Goal: Task Accomplishment & Management: Use online tool/utility

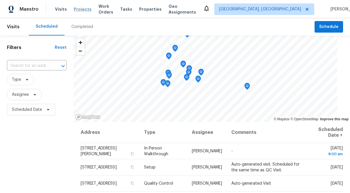
click at [81, 10] on span "Projects" at bounding box center [83, 9] width 18 height 6
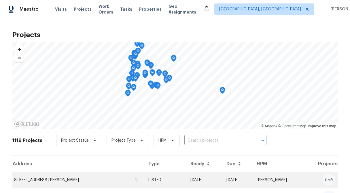
click at [193, 181] on td "[DATE]" at bounding box center [204, 180] width 36 height 16
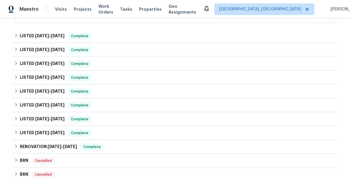
scroll to position [204, 0]
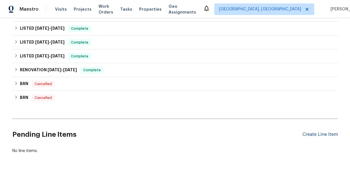
click at [311, 134] on div "Create Line Item" at bounding box center [320, 134] width 35 height 5
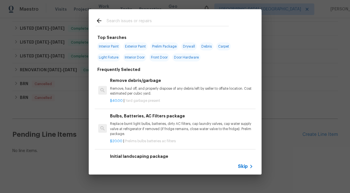
click at [242, 166] on span "Skip" at bounding box center [243, 166] width 10 height 6
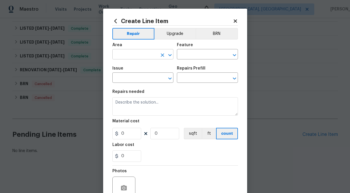
click at [127, 51] on input "text" at bounding box center [134, 54] width 45 height 9
type input "h"
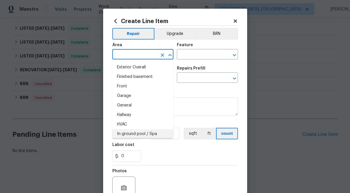
scroll to position [152, 0]
click at [173, 43] on div "Area" at bounding box center [142, 46] width 61 height 7
click at [155, 56] on input "text" at bounding box center [134, 54] width 45 height 9
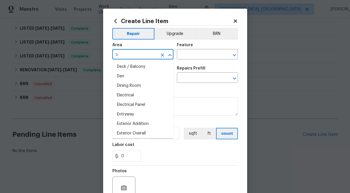
scroll to position [0, 0]
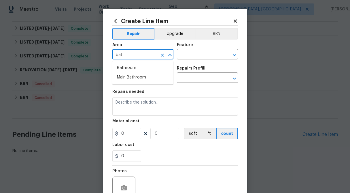
type input "bath"
click at [163, 55] on icon "Clear" at bounding box center [162, 54] width 3 height 3
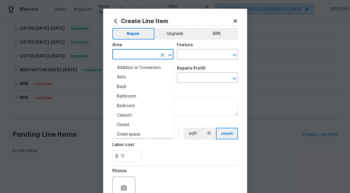
click at [199, 15] on div "Create Line Item Repair Upgrade BRN Area ​ Feature ​ Issue ​ Repairs Prefill ​ …" at bounding box center [175, 124] width 144 height 231
click at [142, 52] on input "text" at bounding box center [134, 54] width 45 height 9
click at [184, 20] on h2 "Create Line Item" at bounding box center [172, 21] width 120 height 6
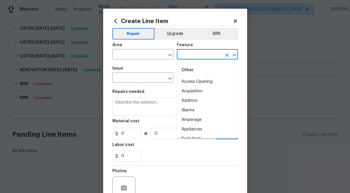
click at [198, 51] on input "text" at bounding box center [199, 54] width 45 height 9
type input "d"
click at [210, 18] on h2 "Create Line Item" at bounding box center [172, 21] width 120 height 6
